Goal: Information Seeking & Learning: Learn about a topic

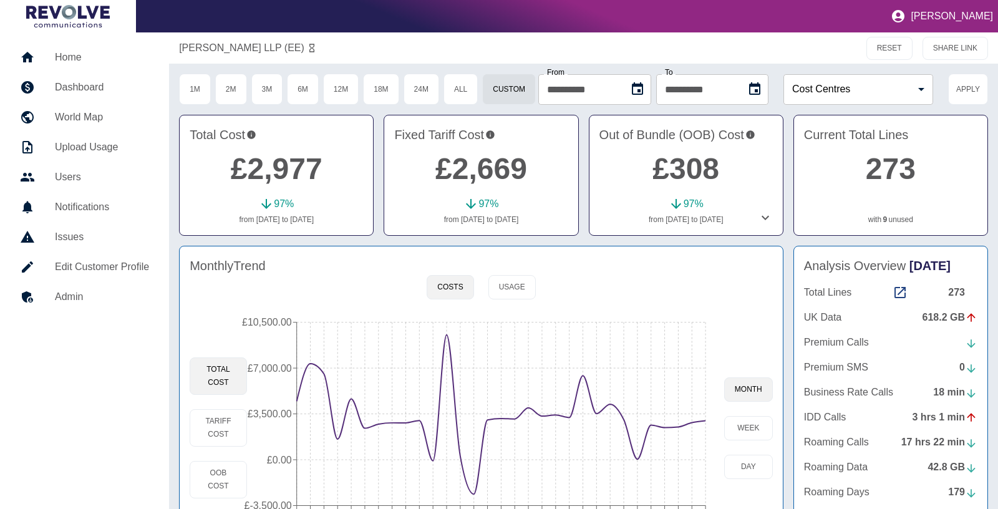
click at [64, 47] on link "Home" at bounding box center [84, 57] width 149 height 30
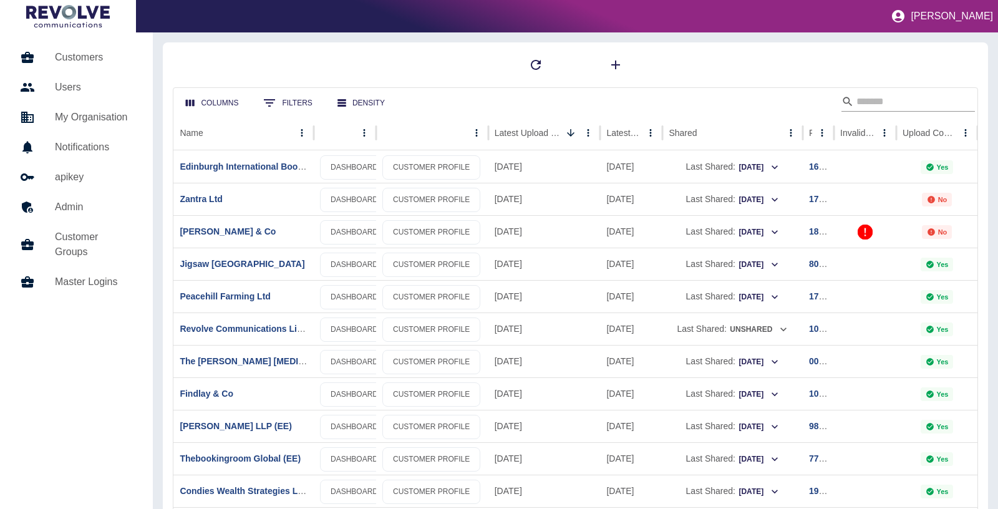
click at [892, 97] on input "Search" at bounding box center [906, 102] width 100 height 20
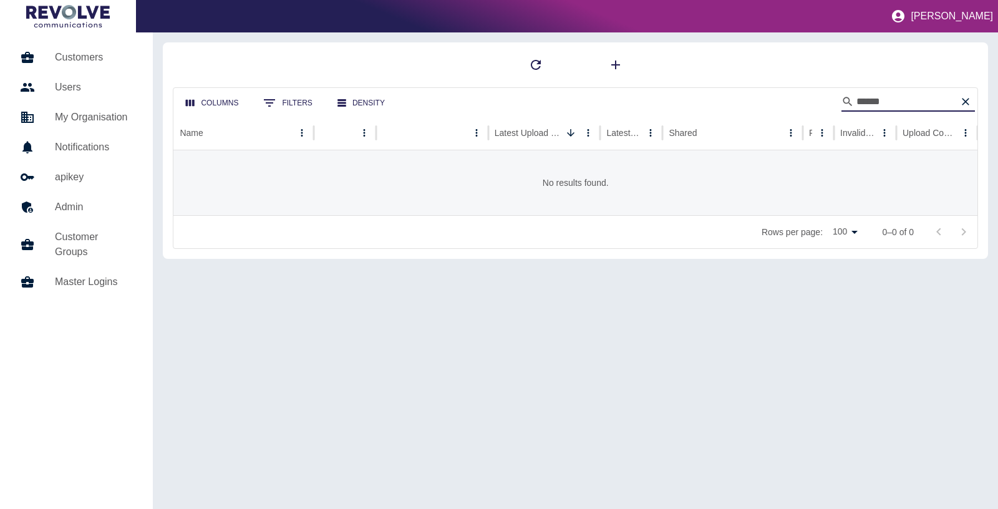
type input "******"
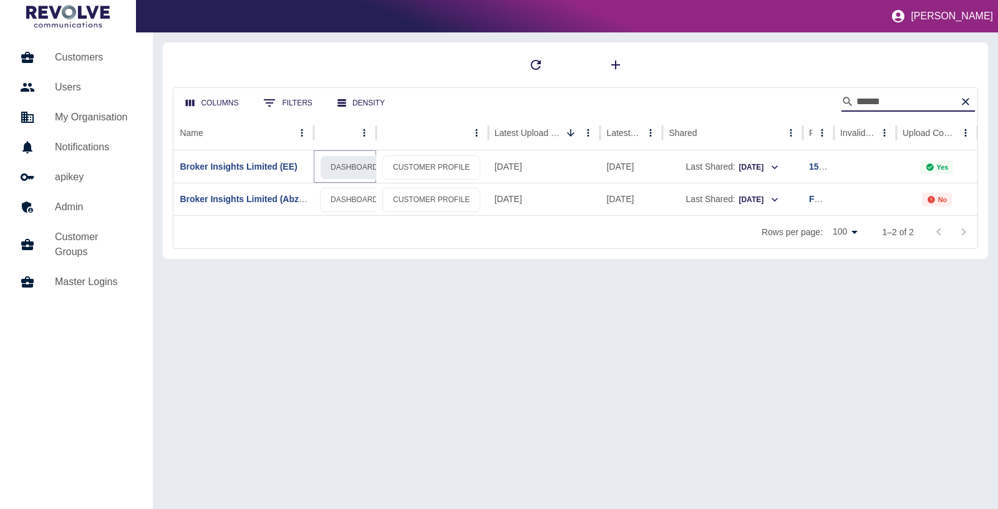
click at [339, 167] on link "DASHBOARD" at bounding box center [354, 167] width 69 height 24
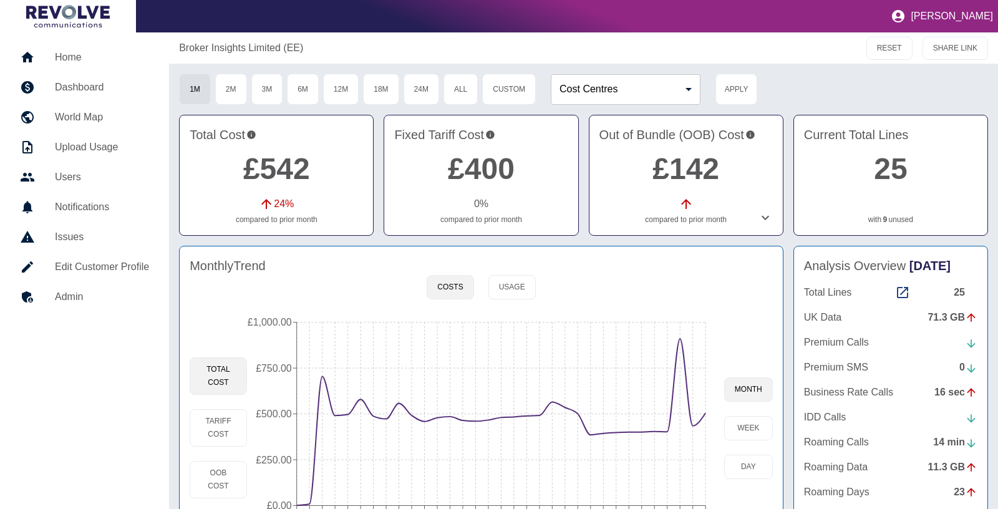
drag, startPoint x: 886, startPoint y: 222, endPoint x: 869, endPoint y: 220, distance: 17.0
click at [274, 91] on button "3M" at bounding box center [267, 89] width 32 height 31
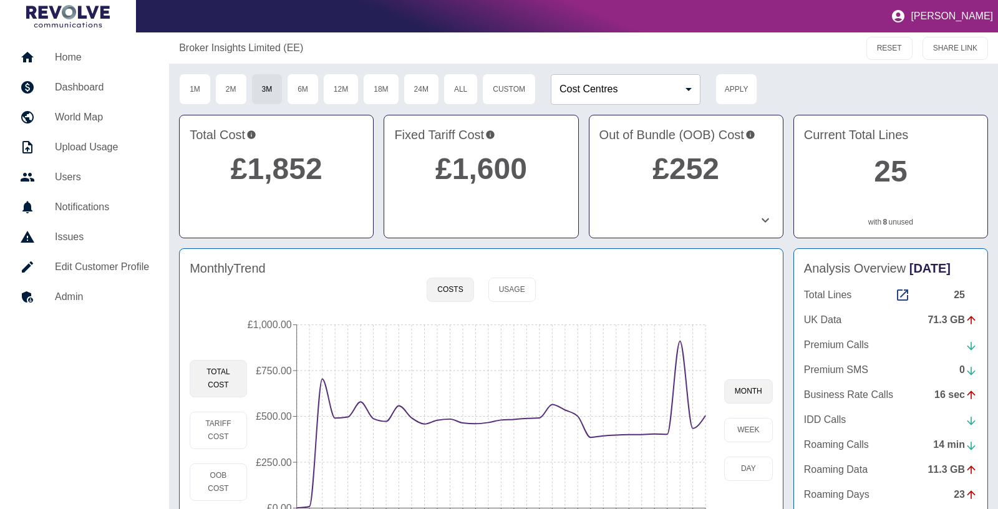
click at [886, 221] on link "8" at bounding box center [885, 221] width 4 height 11
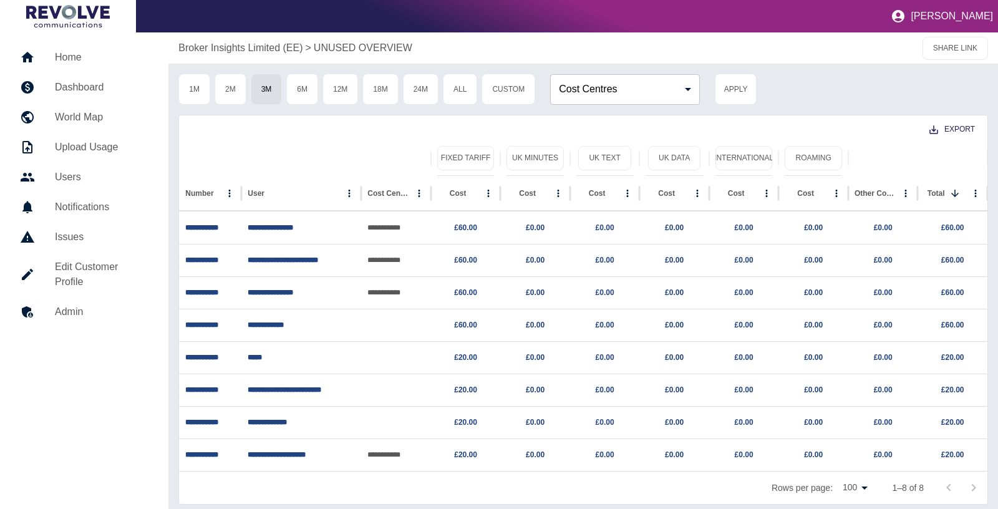
click at [287, 52] on p "Broker Insights Limited (EE)" at bounding box center [240, 48] width 124 height 15
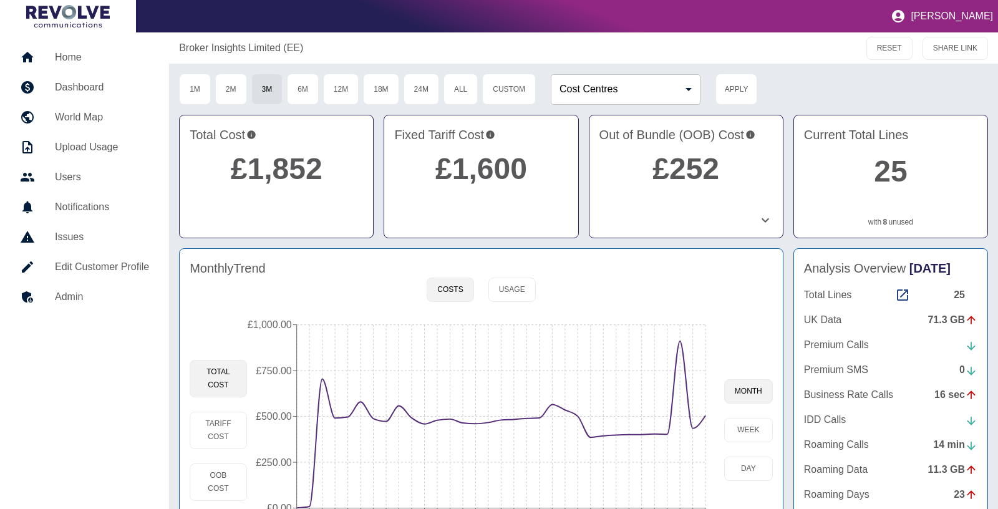
scroll to position [38, 0]
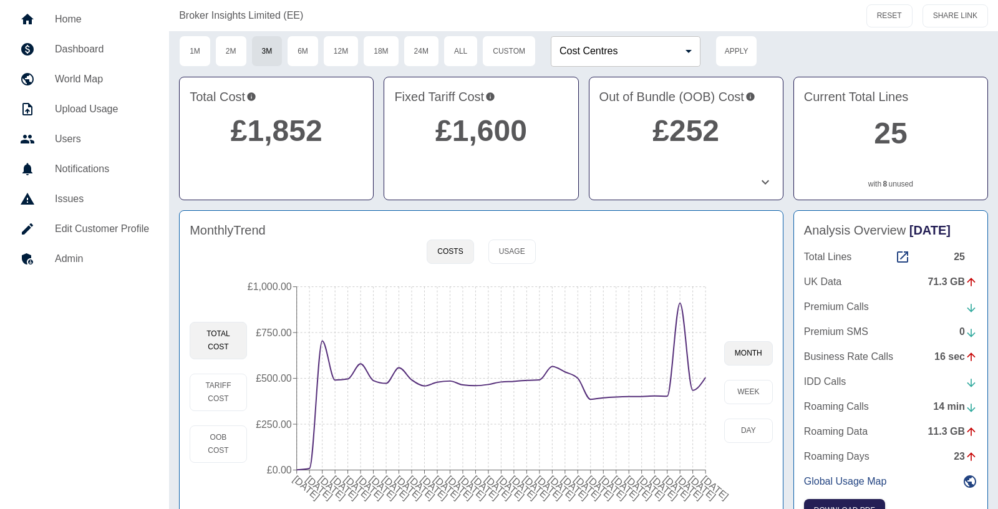
click at [885, 183] on link "8" at bounding box center [885, 183] width 4 height 11
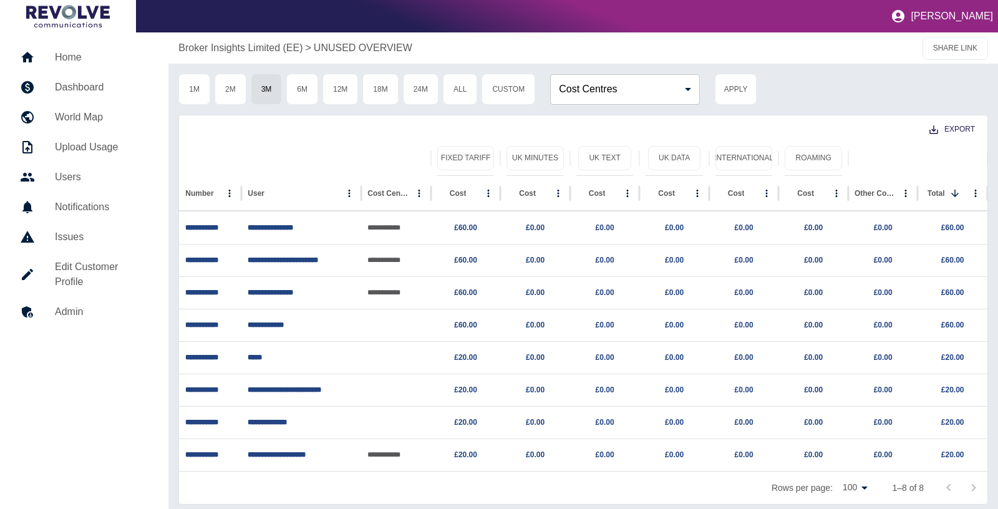
scroll to position [4, 0]
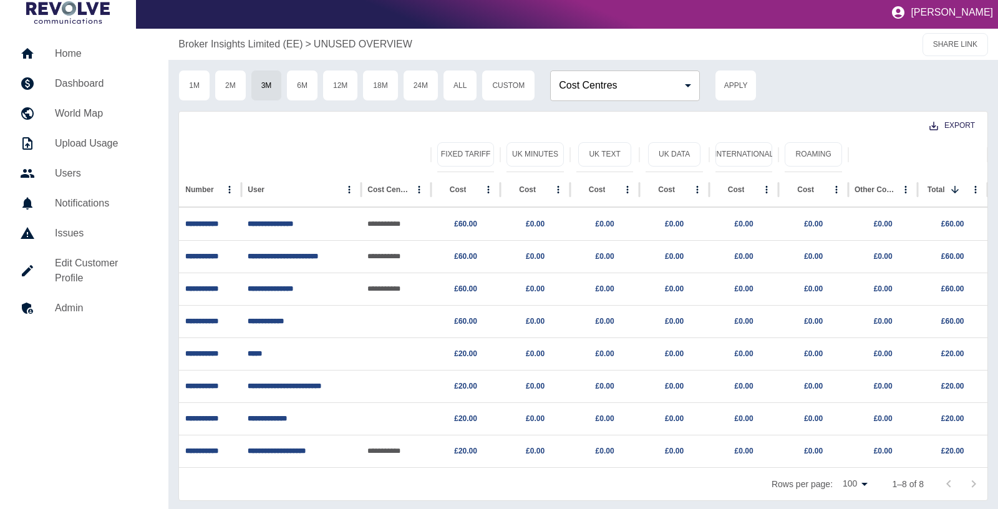
click at [271, 39] on p "Broker Insights Limited (EE)" at bounding box center [240, 44] width 124 height 15
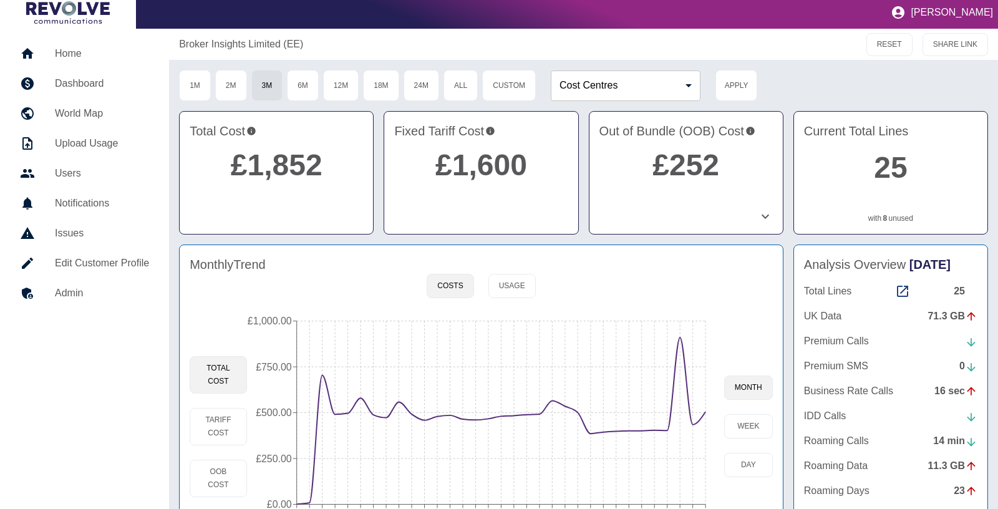
scroll to position [70, 0]
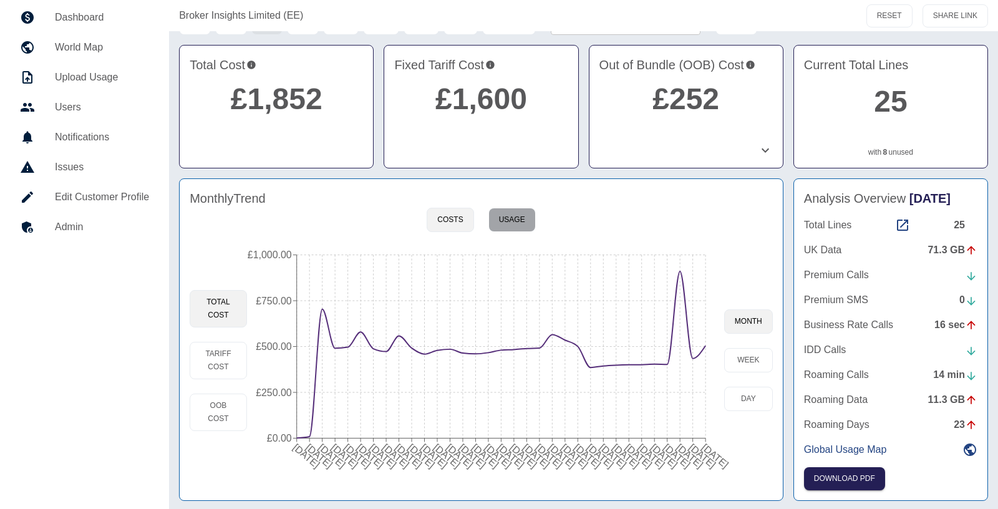
click at [521, 213] on button "Usage" at bounding box center [511, 220] width 47 height 24
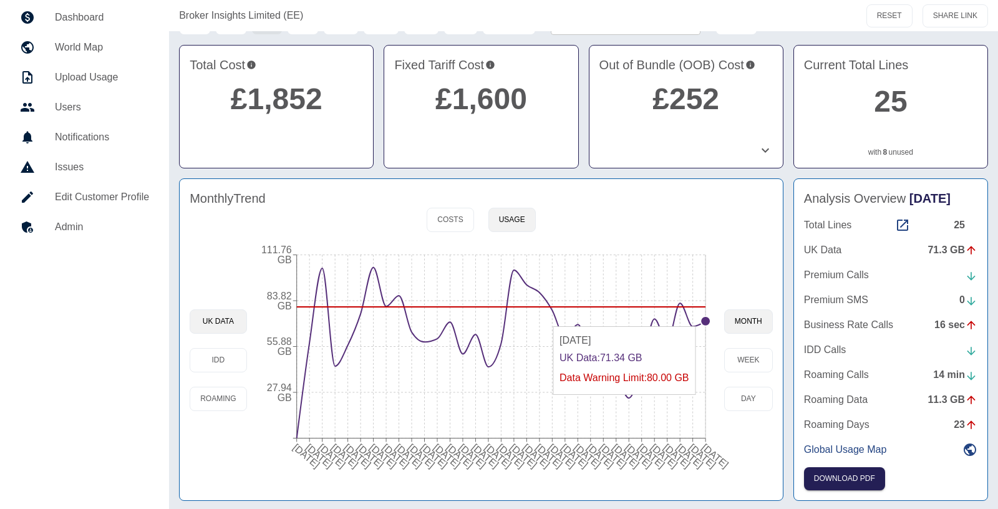
click at [704, 318] on circle at bounding box center [705, 321] width 10 height 10
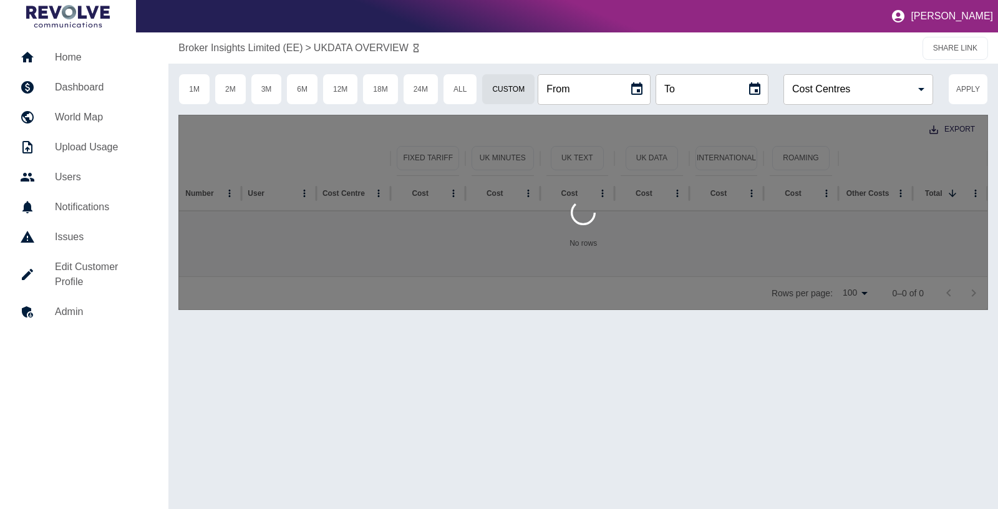
type input "**********"
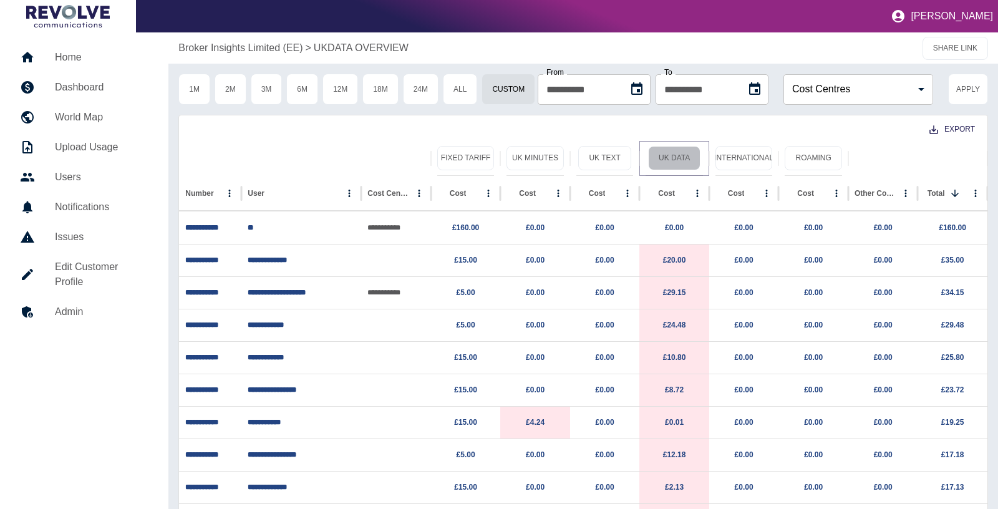
click at [660, 160] on button "UK Data" at bounding box center [674, 158] width 52 height 24
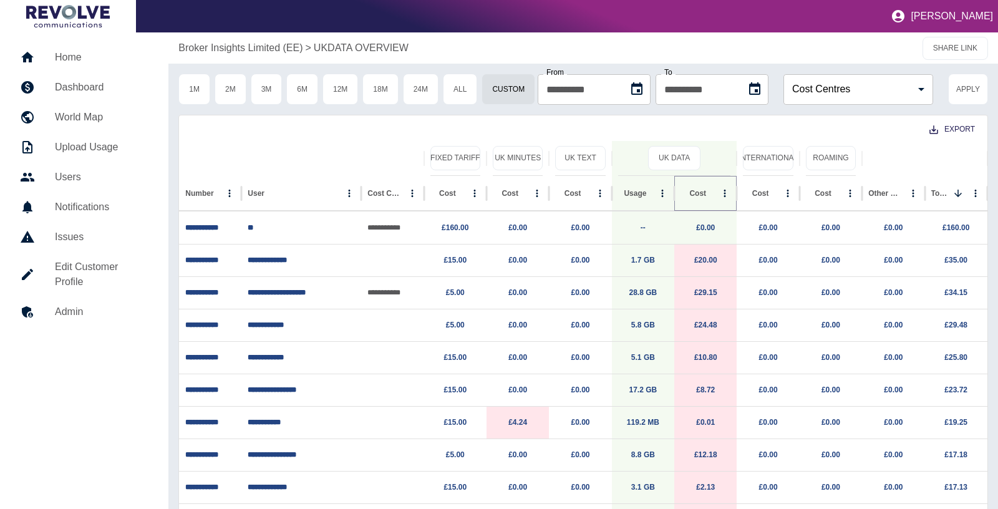
click at [710, 195] on icon "Sort" at bounding box center [715, 193] width 11 height 11
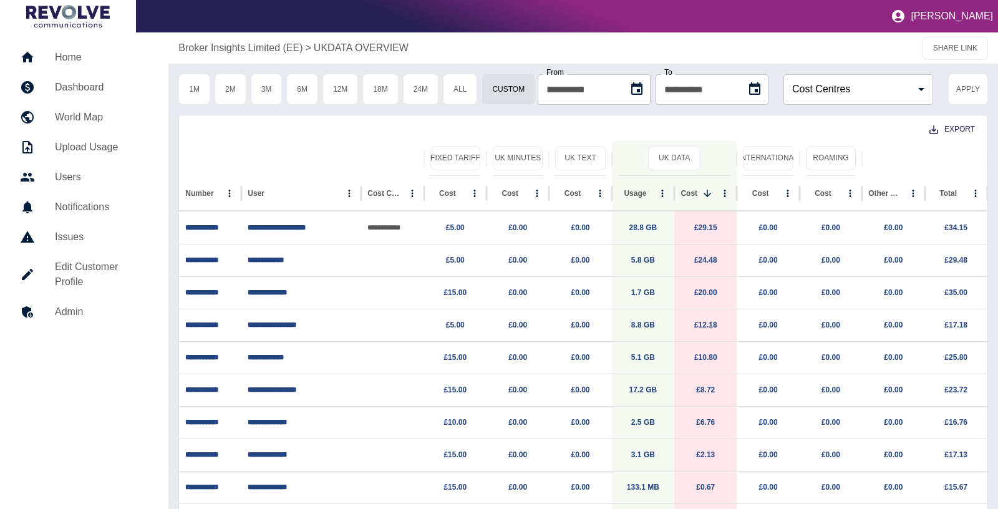
click at [226, 39] on div "Broker Insights Limited ([GEOGRAPHIC_DATA]) > UKDATA OVERVIEW SHARE LINK" at bounding box center [582, 47] width 829 height 31
click at [230, 45] on p "Broker Insights Limited (EE)" at bounding box center [240, 48] width 124 height 15
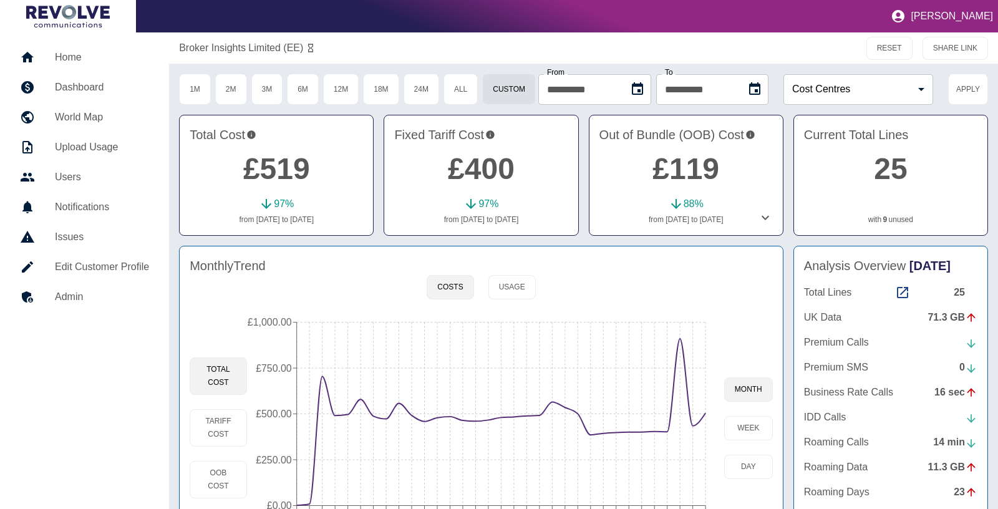
click at [83, 49] on link "Home" at bounding box center [84, 57] width 149 height 30
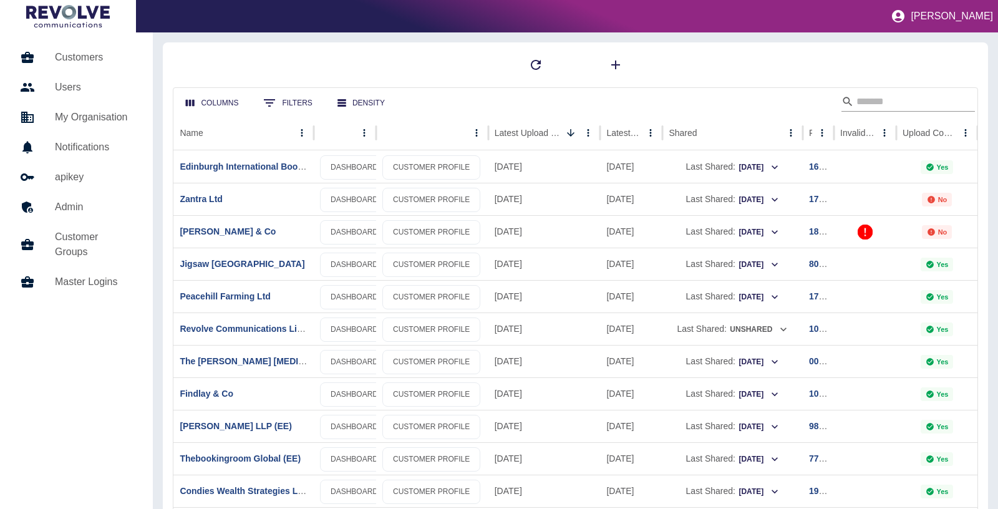
click at [850, 100] on div "Search" at bounding box center [907, 102] width 133 height 20
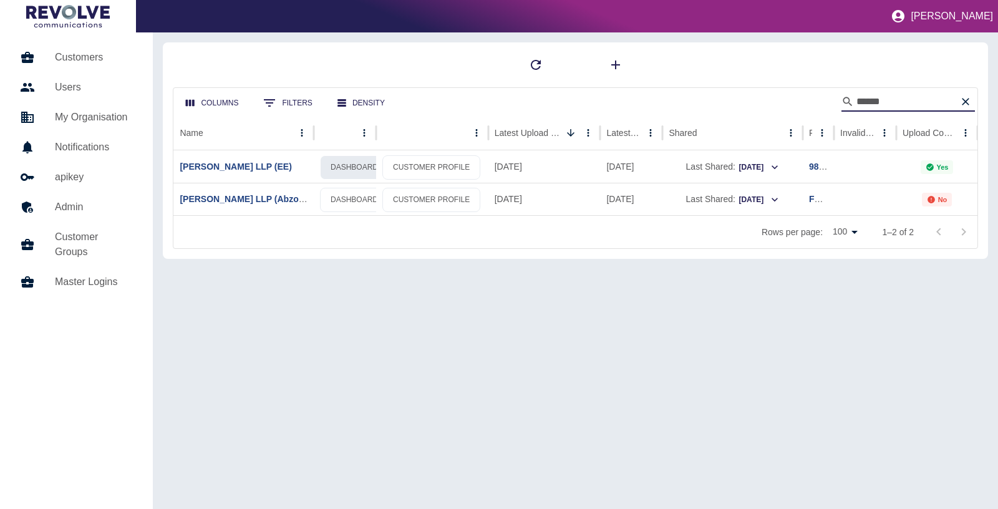
type input "******"
click at [370, 168] on link "DASHBOARD" at bounding box center [354, 167] width 69 height 24
